Goal: Book appointment/travel/reservation

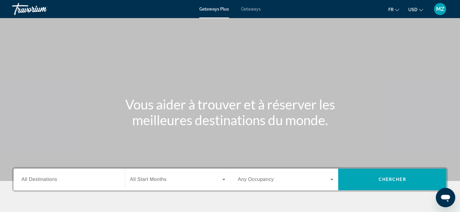
click at [254, 9] on span "Getaways" at bounding box center [251, 9] width 20 height 5
click at [415, 13] on button "USD USD ($) MXN (Mex$) CAD (Can$) GBP (£) EUR (€) AUD (A$) NZD (NZ$) CNY (CN¥)" at bounding box center [415, 9] width 15 height 9
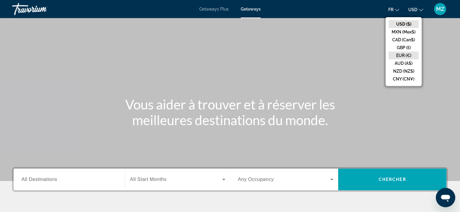
click at [406, 54] on button "EUR (€)" at bounding box center [403, 56] width 30 height 8
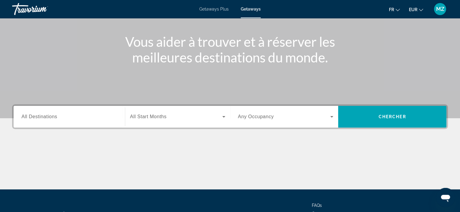
scroll to position [114, 0]
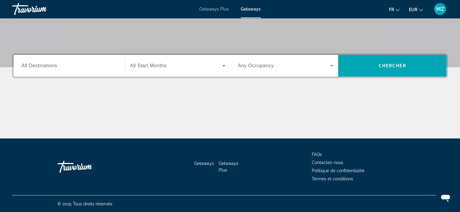
drag, startPoint x: 172, startPoint y: 93, endPoint x: 180, endPoint y: 151, distance: 58.0
click at [76, 63] on input "Destination All Destinations" at bounding box center [69, 66] width 96 height 7
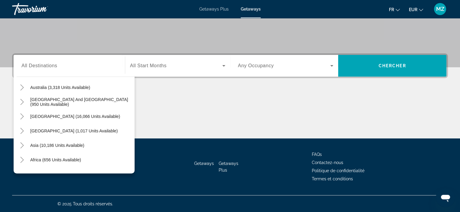
scroll to position [98, 0]
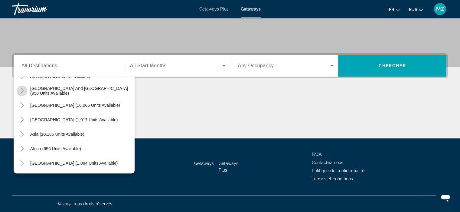
click at [21, 92] on icon "Toggle South Pacific and Oceania (950 units available)" at bounding box center [22, 91] width 6 height 6
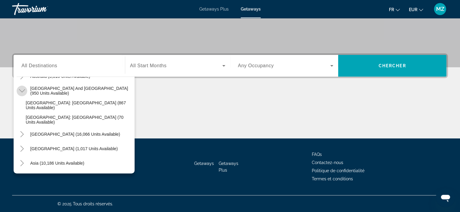
click at [21, 92] on icon "Toggle South Pacific and Oceania (950 units available)" at bounding box center [22, 90] width 6 height 3
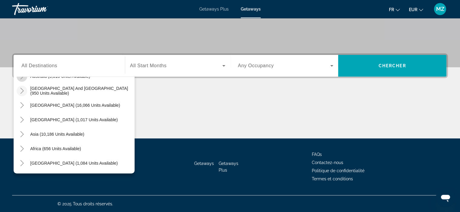
click at [23, 79] on mat-icon "Toggle Australia (3,318 units available)" at bounding box center [22, 76] width 11 height 11
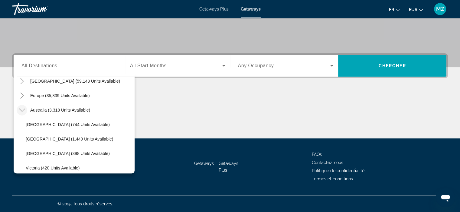
scroll to position [59, 0]
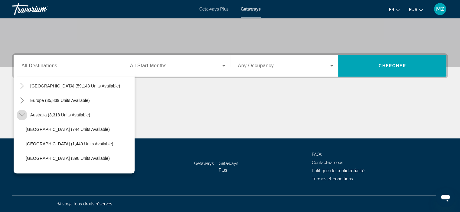
click at [23, 117] on icon "Toggle Australia (3,318 units available)" at bounding box center [22, 115] width 6 height 6
click at [21, 100] on icon "Toggle Europe (35,839 units available)" at bounding box center [22, 101] width 6 height 6
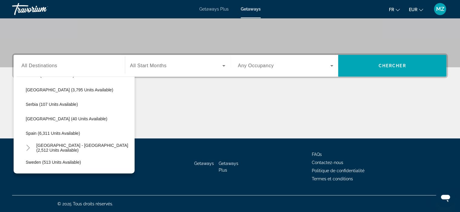
scroll to position [300, 0]
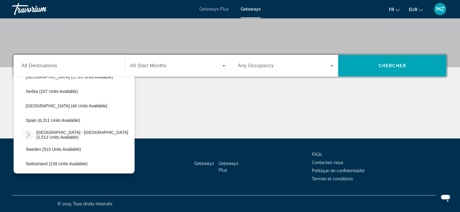
click at [29, 132] on icon "Toggle Spain - Canary Islands (2,512 units available)" at bounding box center [28, 135] width 6 height 6
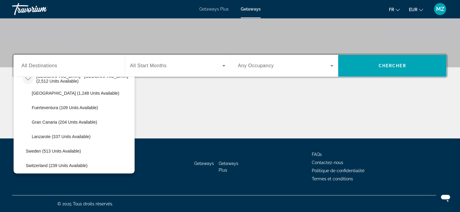
scroll to position [369, 0]
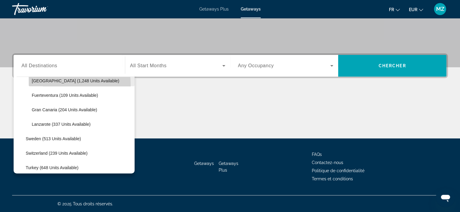
click at [48, 85] on span "Search widget" at bounding box center [82, 81] width 106 height 15
type input "**********"
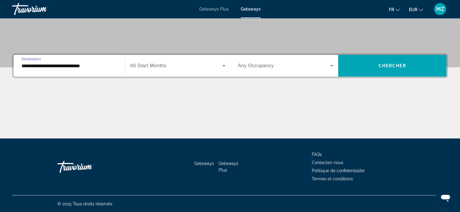
click at [138, 67] on span "All Start Months" at bounding box center [148, 65] width 37 height 5
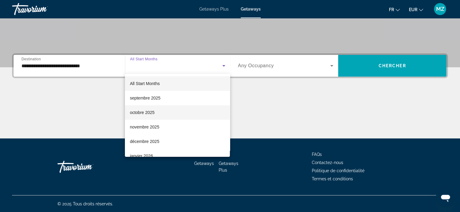
click at [138, 113] on span "octobre 2025" at bounding box center [142, 112] width 25 height 7
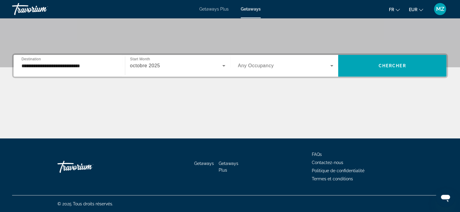
click at [256, 68] on span "Any Occupancy" at bounding box center [256, 65] width 36 height 5
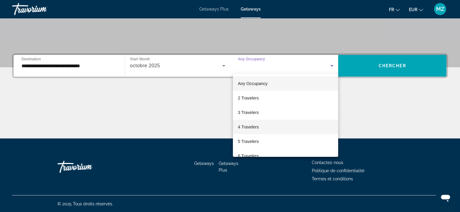
click at [247, 125] on span "4 Travelers" at bounding box center [248, 127] width 21 height 7
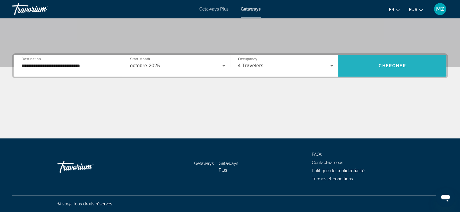
click at [368, 70] on span "Search widget" at bounding box center [392, 66] width 108 height 15
